Goal: Information Seeking & Learning: Find specific page/section

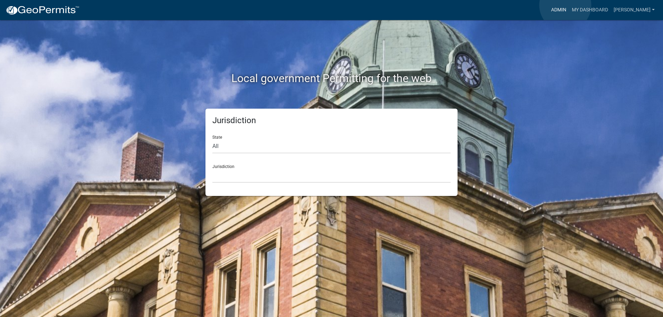
click at [565, 5] on link "Admin" at bounding box center [558, 9] width 21 height 13
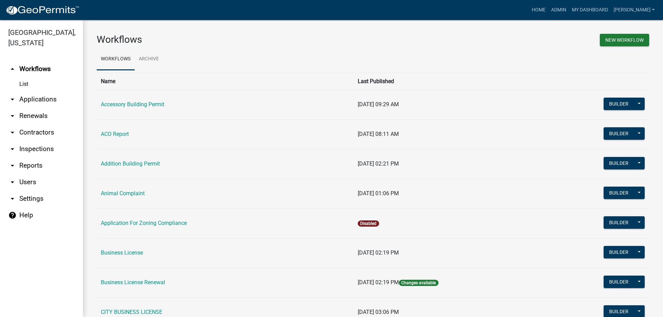
click at [46, 102] on link "arrow_drop_down Applications" at bounding box center [41, 99] width 83 height 17
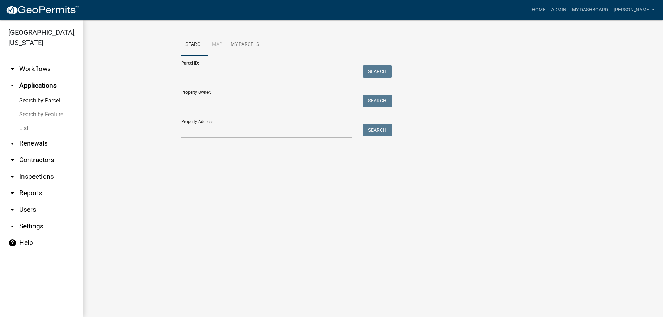
click at [29, 127] on link "List" at bounding box center [41, 129] width 83 height 14
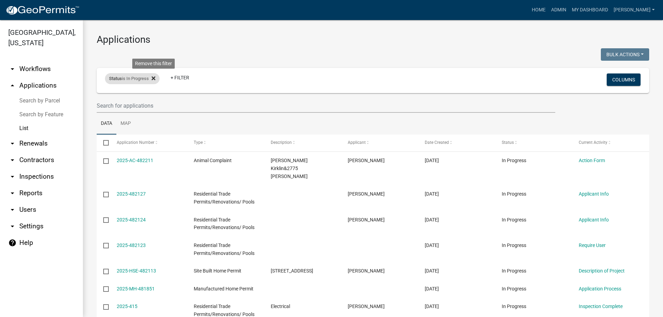
click at [155, 78] on icon at bounding box center [154, 78] width 4 height 4
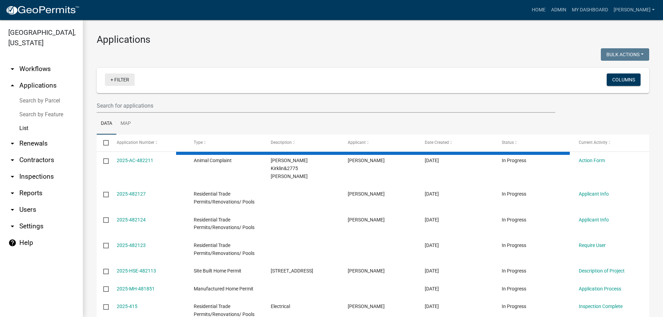
click at [120, 83] on link "+ Filter" at bounding box center [120, 80] width 30 height 12
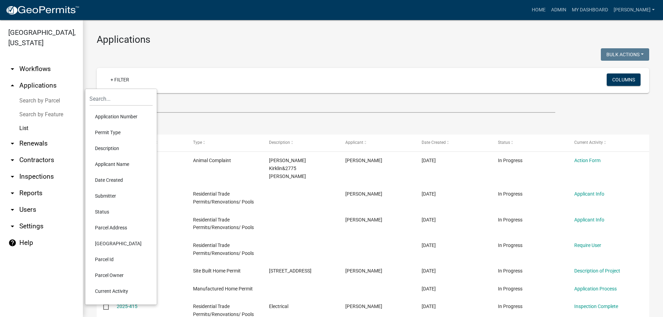
click at [116, 146] on li "Description" at bounding box center [120, 149] width 63 height 16
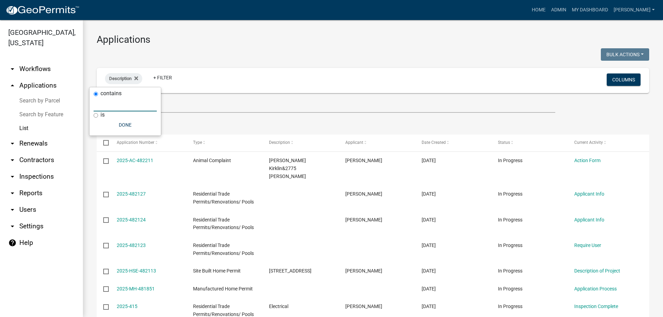
click at [125, 107] on input "text" at bounding box center [125, 104] width 63 height 14
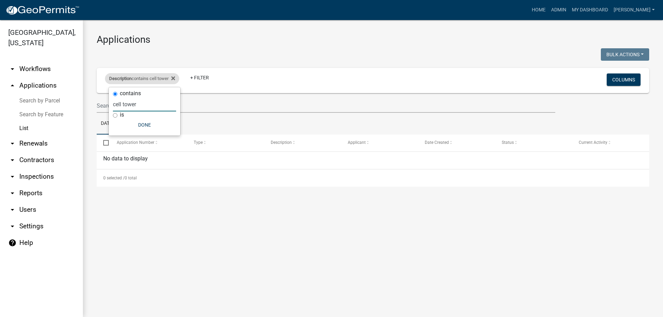
type input "cell tower"
click at [177, 78] on div "Description contains cell tower" at bounding box center [142, 78] width 74 height 11
click at [174, 78] on icon at bounding box center [173, 79] width 4 height 6
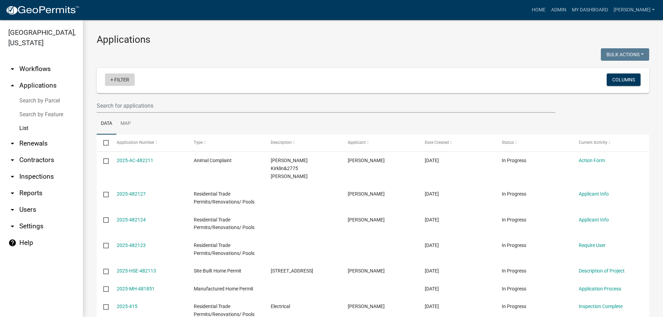
click at [127, 82] on link "+ Filter" at bounding box center [120, 80] width 30 height 12
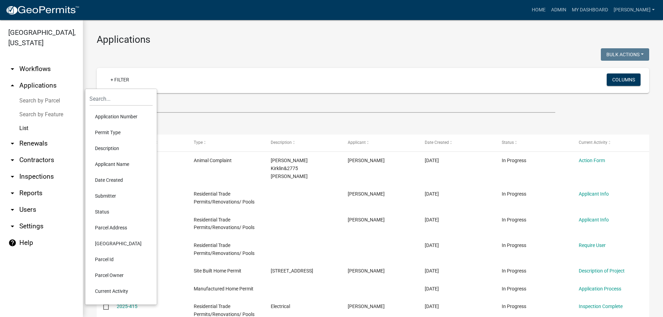
click at [118, 149] on li "Description" at bounding box center [120, 149] width 63 height 16
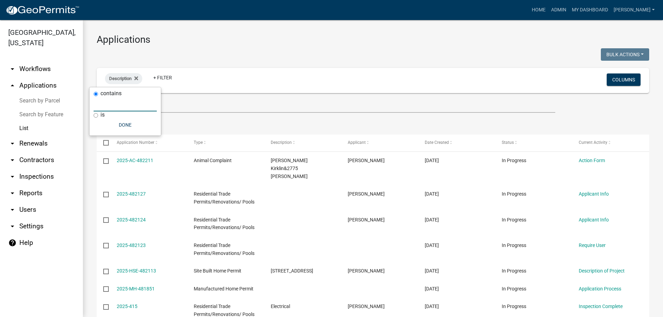
click at [116, 104] on input "text" at bounding box center [125, 104] width 63 height 14
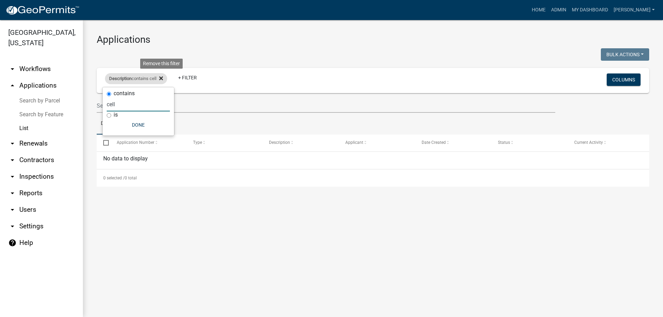
type input "cell"
click at [163, 78] on icon at bounding box center [161, 78] width 4 height 4
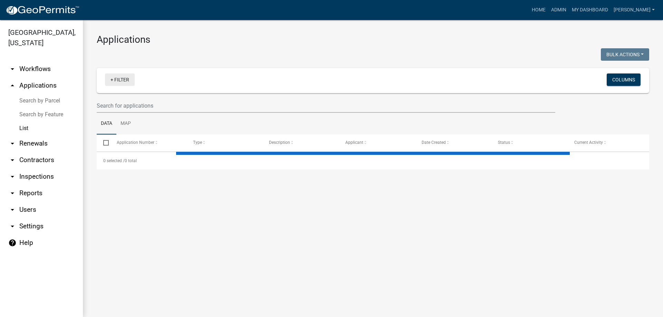
click at [120, 78] on link "+ Filter" at bounding box center [120, 80] width 30 height 12
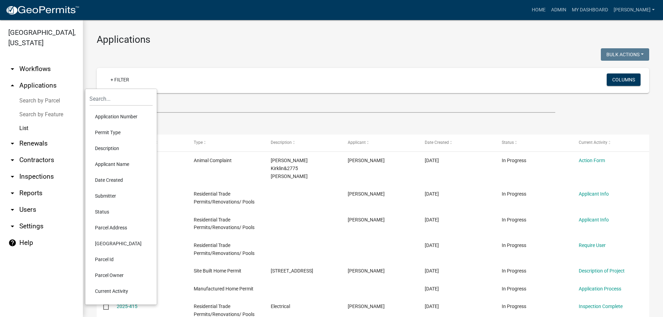
click at [110, 145] on li "Description" at bounding box center [120, 149] width 63 height 16
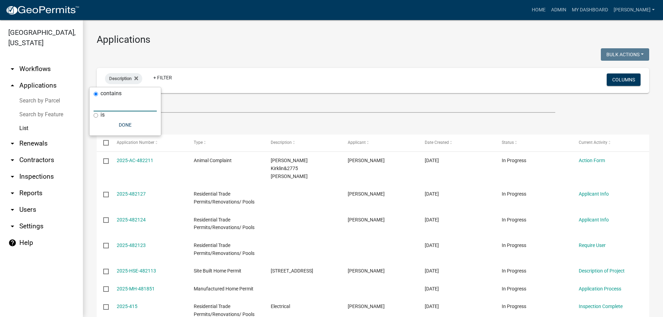
click at [118, 102] on input "text" at bounding box center [125, 104] width 63 height 14
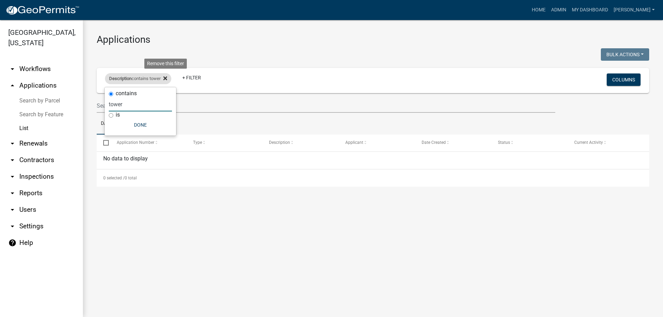
type input "tower"
click at [167, 76] on icon at bounding box center [165, 79] width 4 height 6
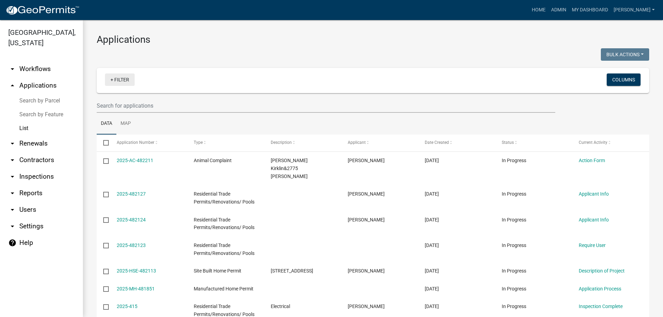
click at [121, 79] on link "+ Filter" at bounding box center [120, 80] width 30 height 12
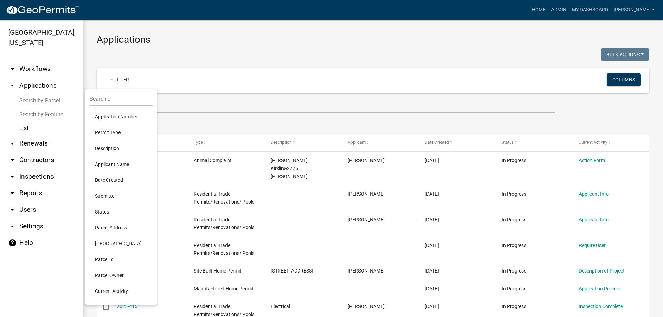
click at [107, 128] on li "Permit Type" at bounding box center [120, 133] width 63 height 16
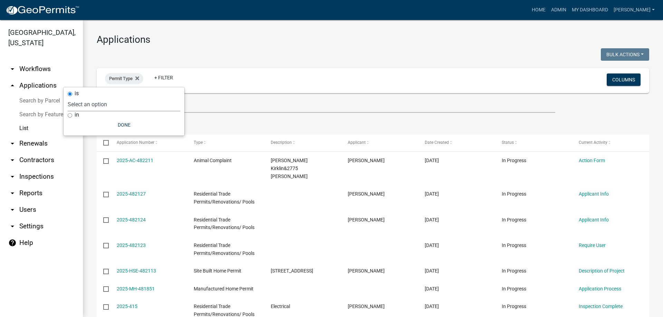
click at [113, 104] on select "Select an option Accessory Building Permit ACO Report Addition Building Permit …" at bounding box center [124, 104] width 113 height 14
select select "bb04d8dc-b4af-4b56-8a86-3020d5ed6478"
click at [98, 97] on select "Select an option Accessory Building Permit ACO Report Addition Building Permit …" at bounding box center [124, 104] width 113 height 14
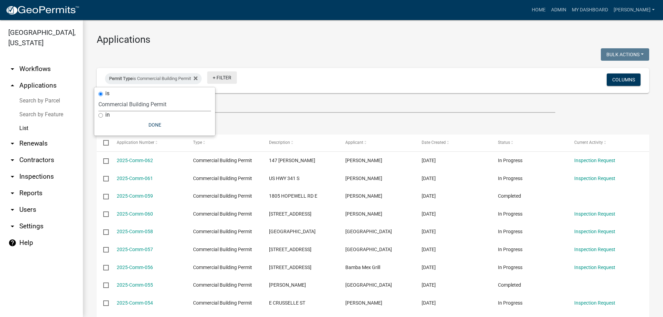
click at [230, 82] on link "+ Filter" at bounding box center [222, 77] width 30 height 12
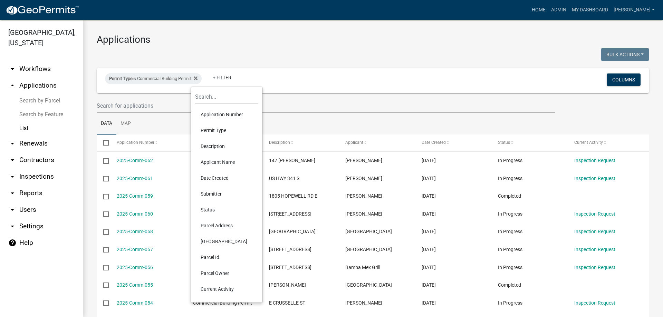
click at [216, 148] on li "Description" at bounding box center [226, 147] width 63 height 16
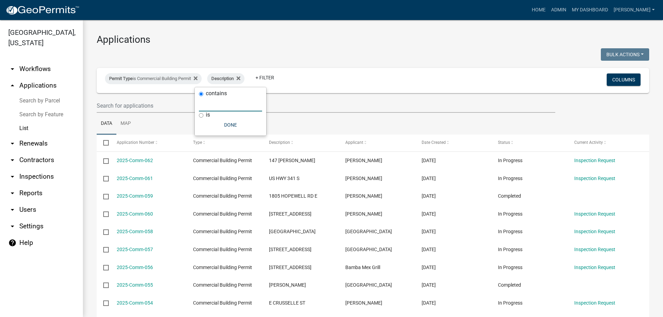
click at [217, 108] on input "text" at bounding box center [230, 104] width 63 height 14
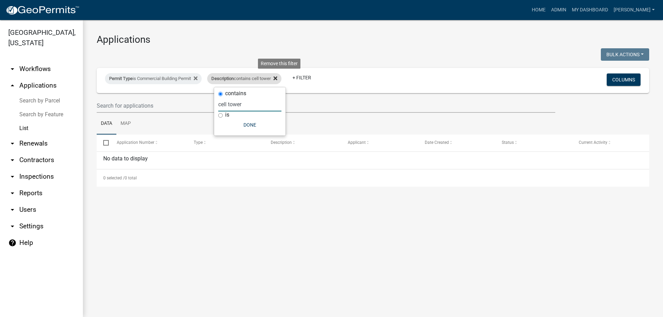
type input "cell tower"
click at [277, 78] on icon at bounding box center [276, 78] width 4 height 4
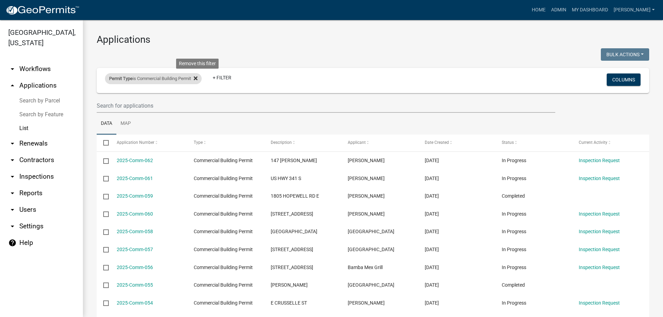
click at [198, 78] on icon at bounding box center [196, 78] width 4 height 4
